Goal: Information Seeking & Learning: Check status

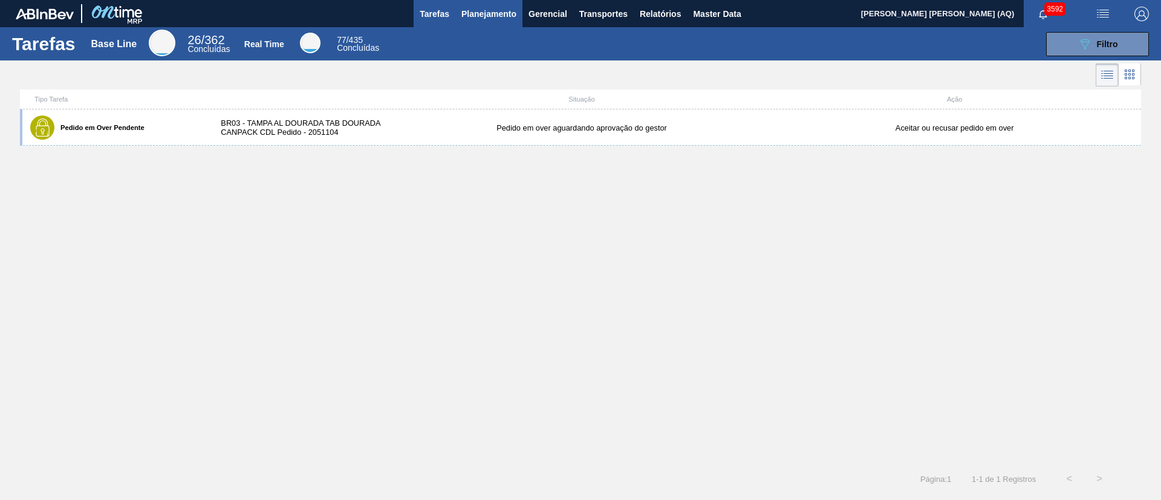
click at [510, 8] on span "Planejamento" at bounding box center [488, 14] width 55 height 15
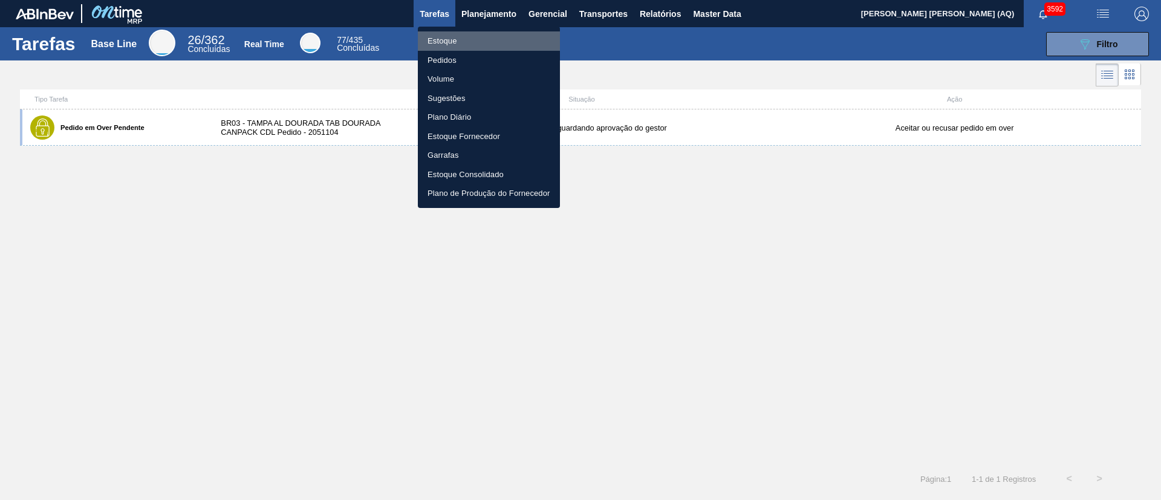
click at [457, 41] on li "Estoque" at bounding box center [489, 40] width 142 height 19
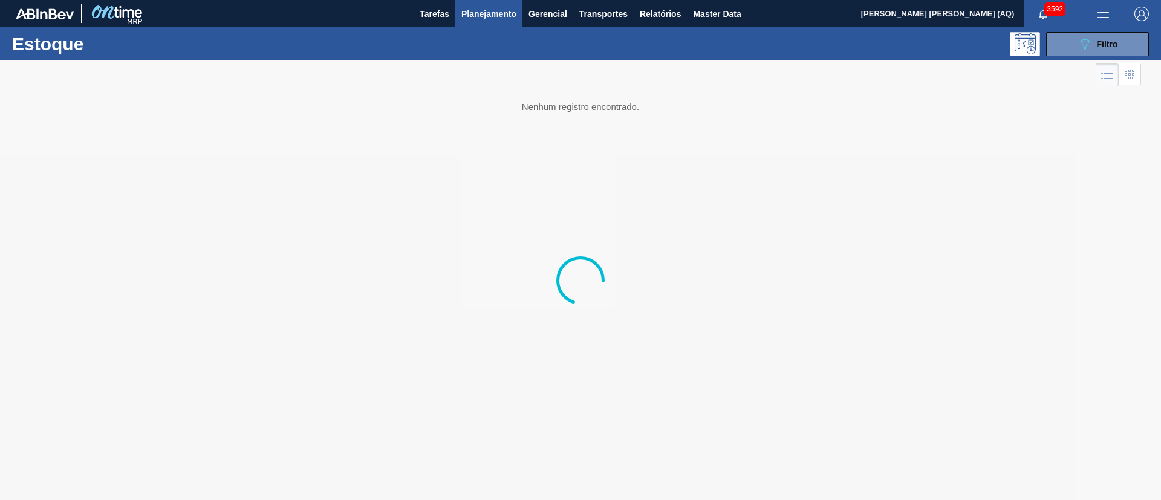
click at [1069, 60] on div at bounding box center [580, 280] width 1161 height 440
click at [1088, 46] on icon "089F7B8B-B2A5-4AFE-B5C0-19BA573D28AC" at bounding box center [1085, 44] width 15 height 15
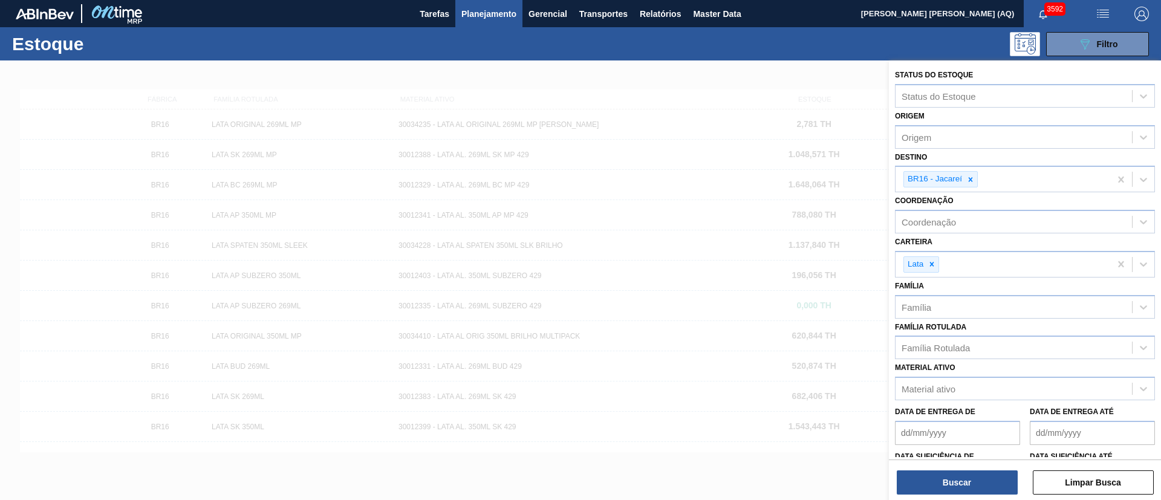
click at [671, 56] on div "Estoque 089F7B8B-B2A5-4AFE-B5C0-19BA573D28AC Filtro" at bounding box center [580, 43] width 1161 height 33
click at [960, 489] on button "Buscar" at bounding box center [957, 482] width 121 height 24
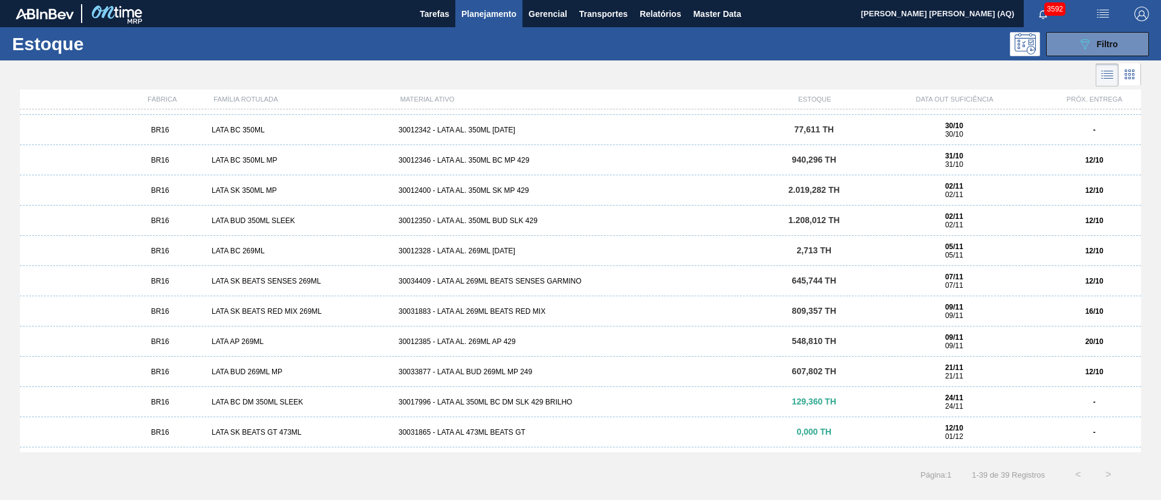
click at [512, 272] on div "BR16 LATA SK BEATS SENSES 269ML 30034409 - LATA AL 269ML BEATS SENSES GARMINO 6…" at bounding box center [580, 281] width 1121 height 30
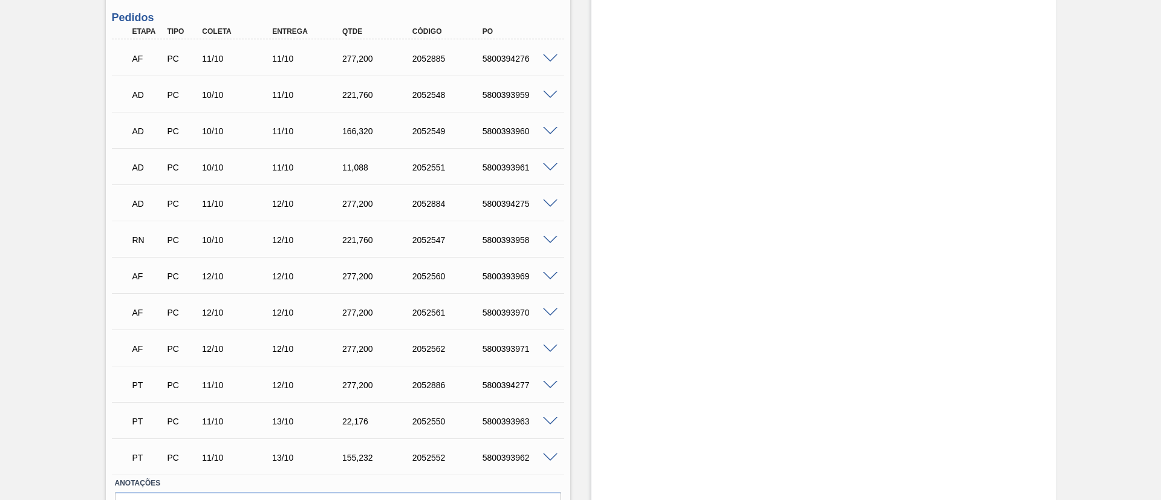
scroll to position [417, 0]
click at [545, 59] on span at bounding box center [550, 58] width 15 height 9
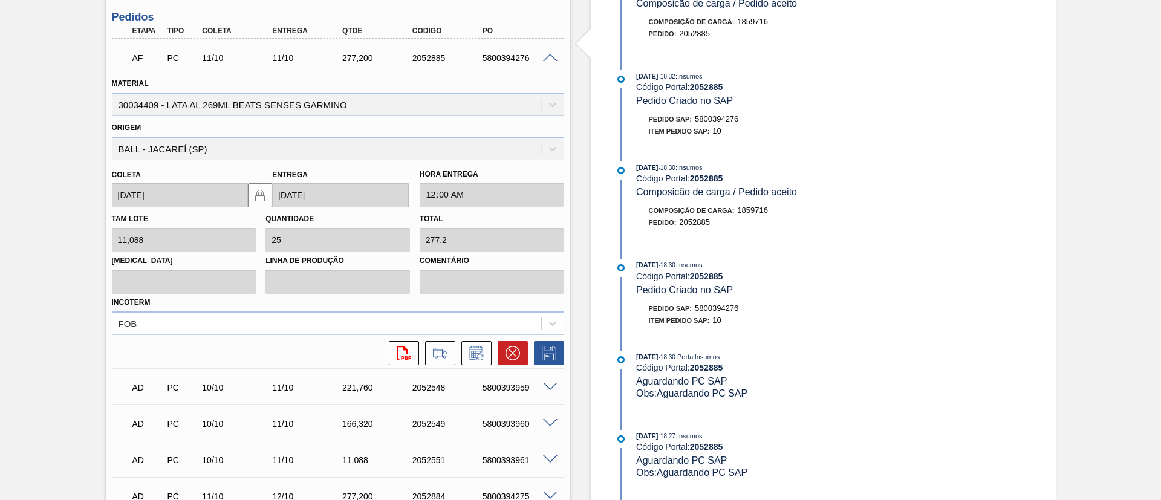
click at [553, 56] on span at bounding box center [550, 58] width 15 height 9
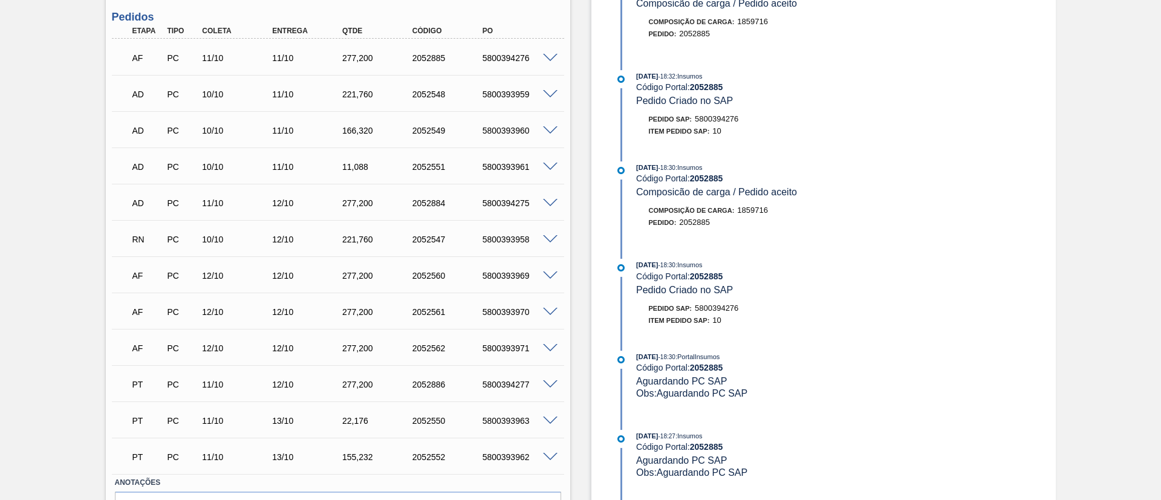
click at [547, 242] on span at bounding box center [550, 239] width 15 height 9
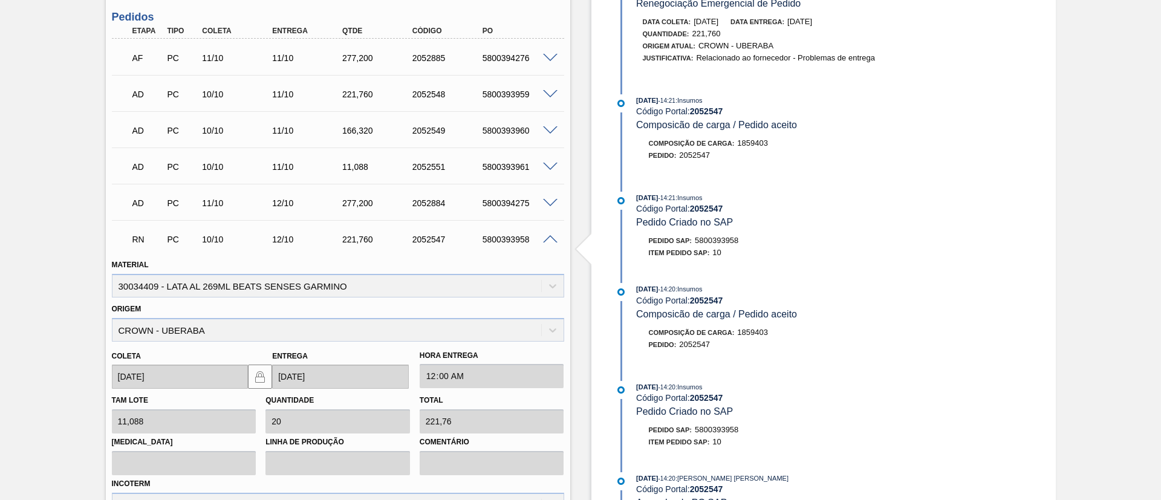
click at [547, 242] on span at bounding box center [550, 239] width 15 height 9
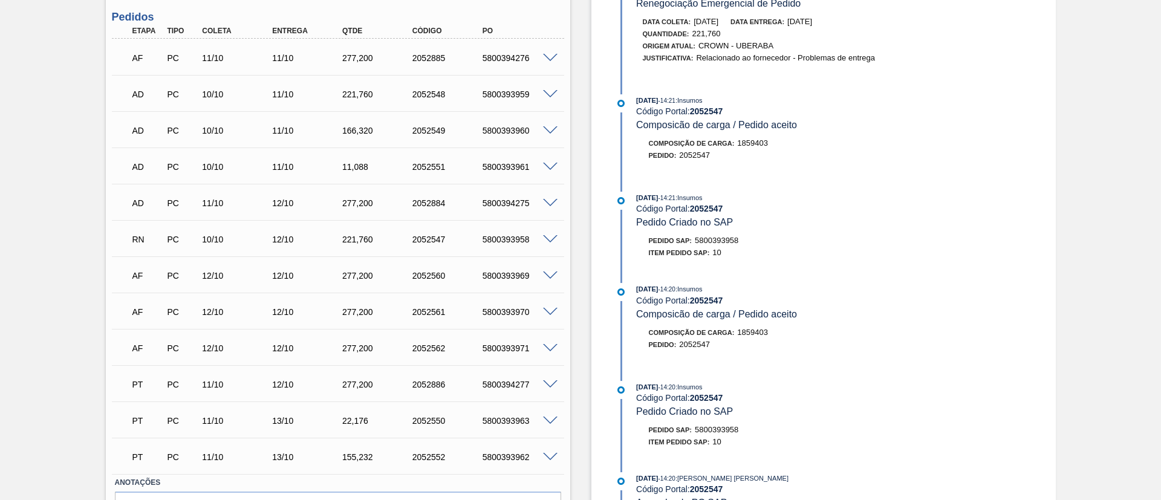
click at [552, 231] on div "RN PC 10/10 12/10 221,[PHONE_NUMBER] 5800393958" at bounding box center [338, 238] width 452 height 30
click at [549, 244] on div "5800393958" at bounding box center [519, 240] width 79 height 10
click at [549, 235] on span at bounding box center [550, 239] width 15 height 9
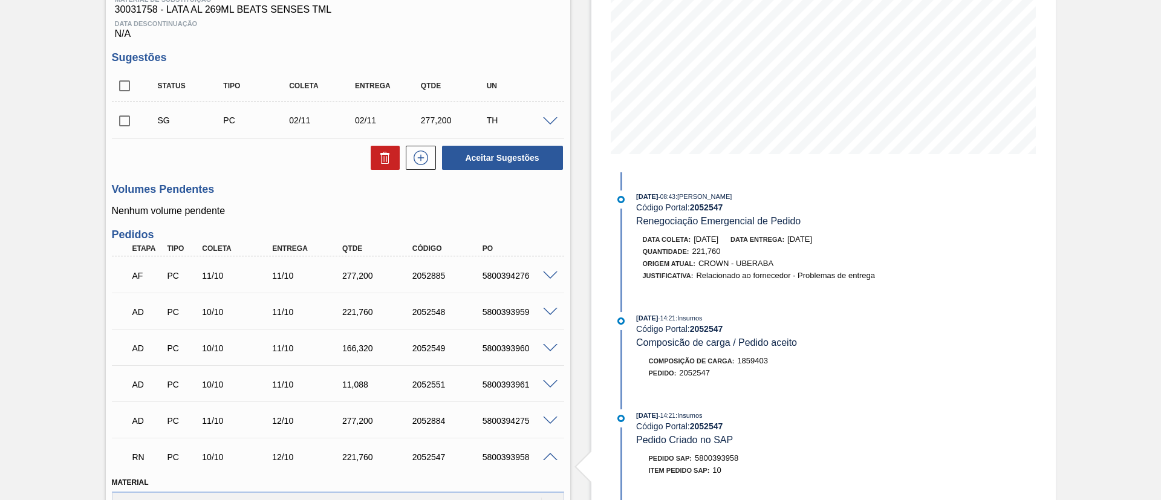
scroll to position [194, 0]
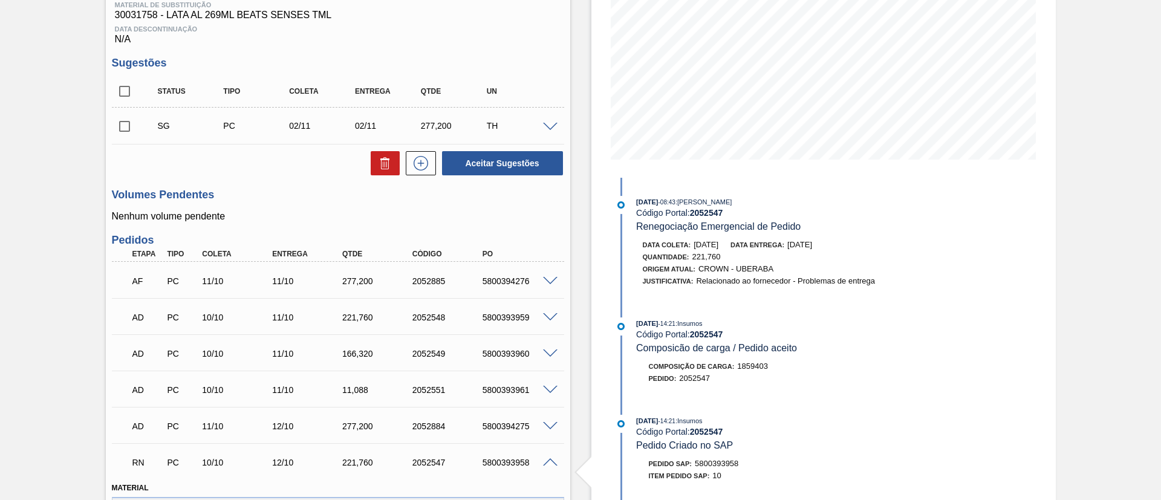
click at [790, 284] on span "Relacionado ao fornecedor - Problemas de entrega" at bounding box center [785, 280] width 179 height 9
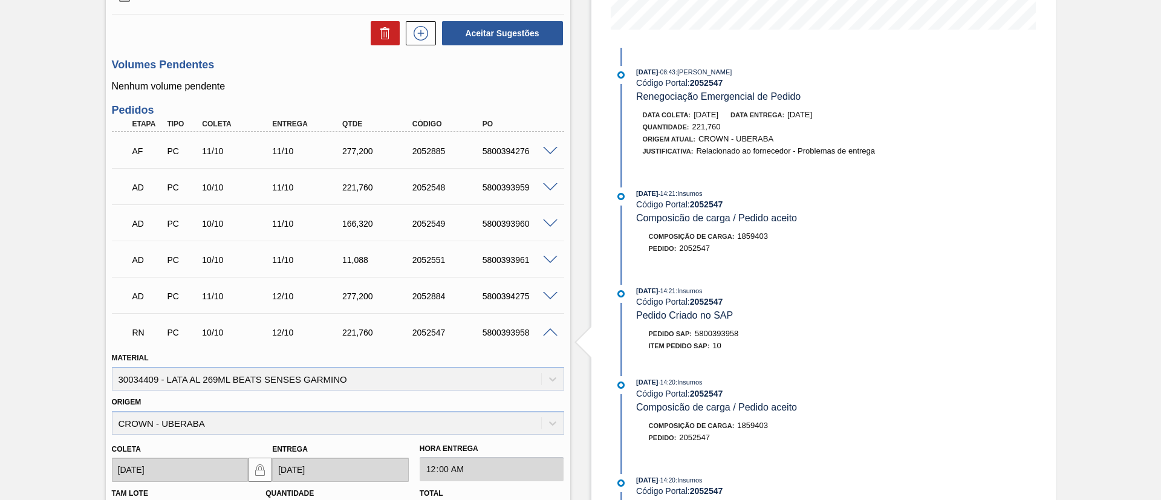
scroll to position [325, 0]
click at [549, 333] on span at bounding box center [550, 332] width 15 height 9
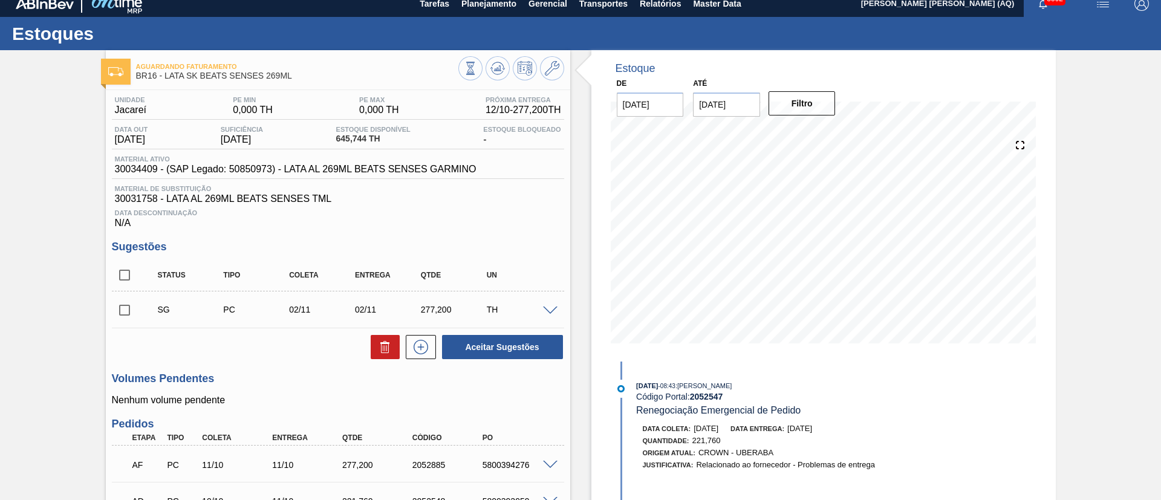
scroll to position [9, 0]
